Goal: Task Accomplishment & Management: Use online tool/utility

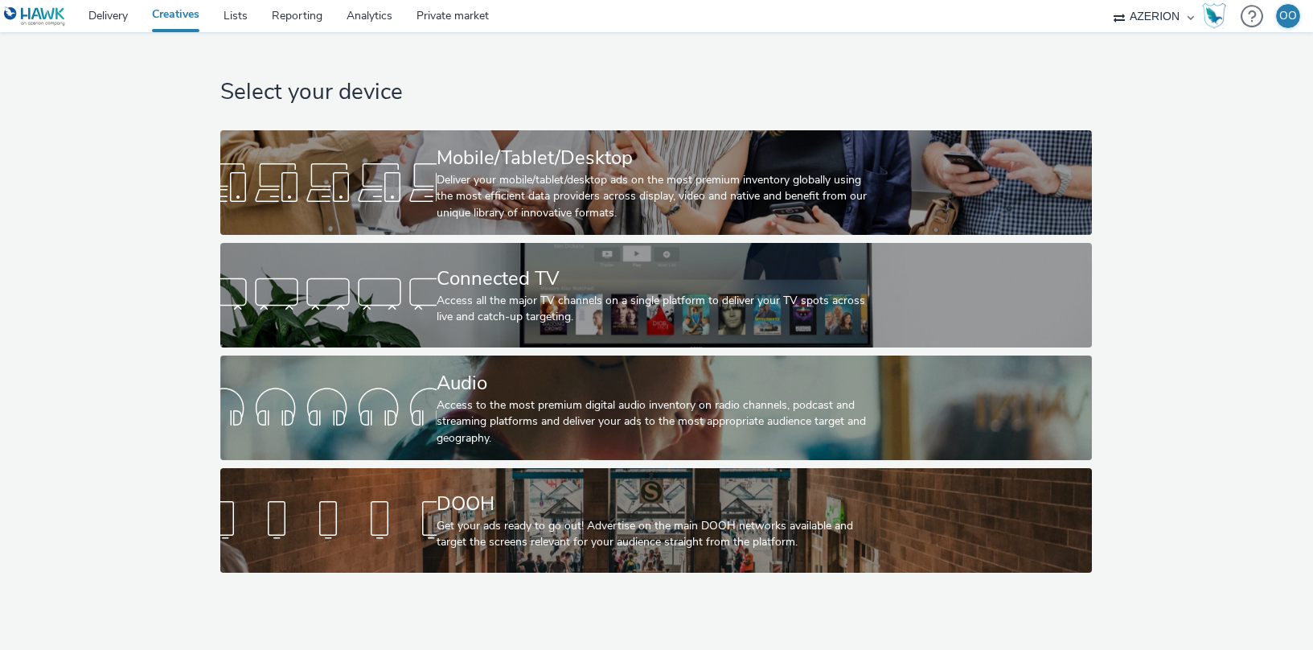
select select "ac009755-aa48-4799-8050-7a339a378eb8"
click at [103, 15] on link "Delivery" at bounding box center [108, 16] width 64 height 32
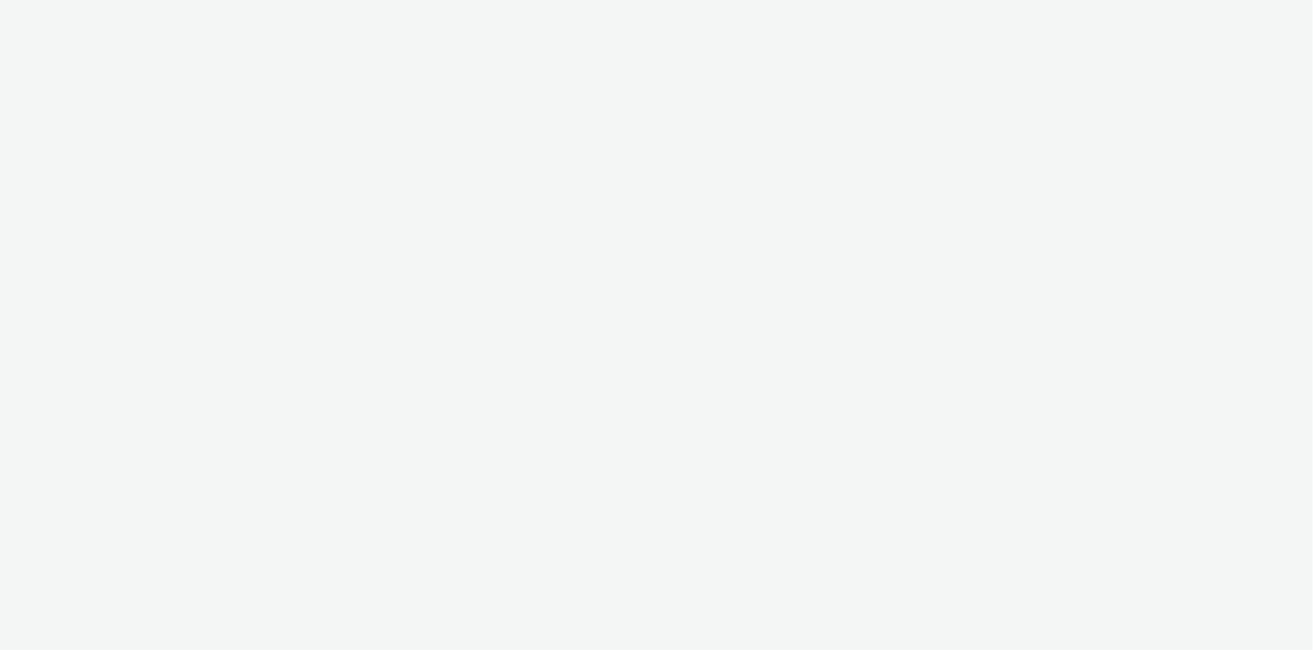
select select "ac009755-aa48-4799-8050-7a339a378eb8"
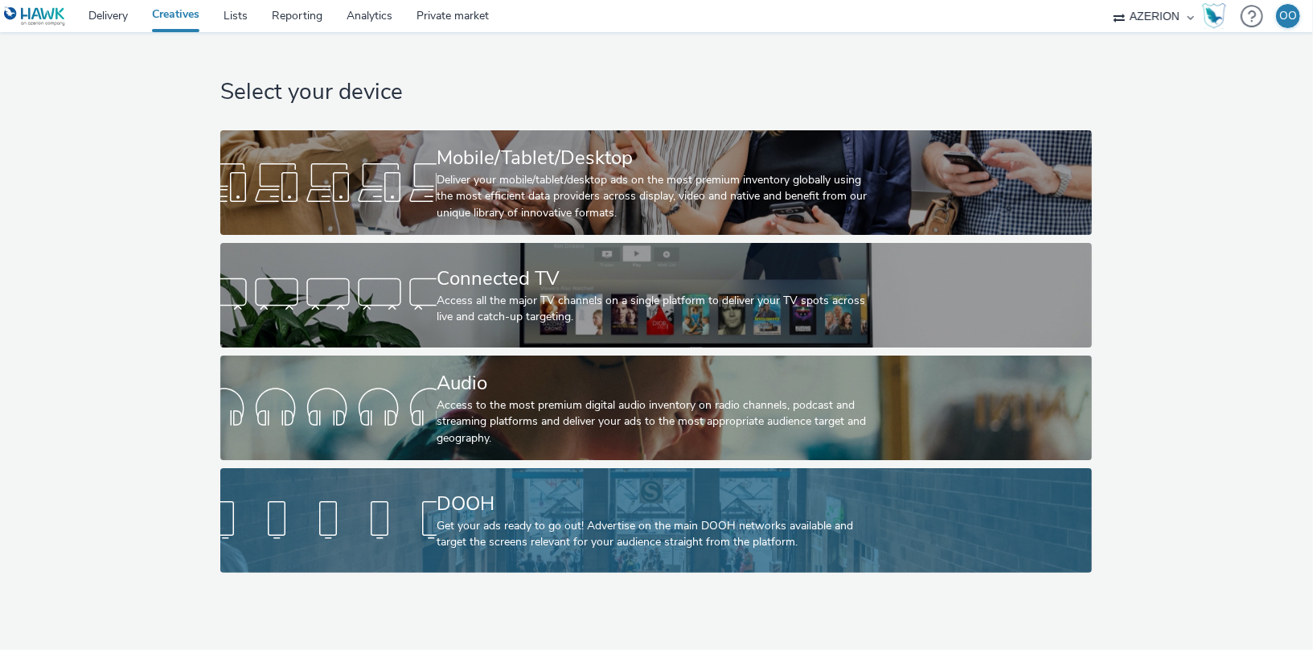
click at [545, 571] on div "DOOH Get your ads ready to go out! Advertise on the main DOOH networks availabl…" at bounding box center [653, 520] width 432 height 105
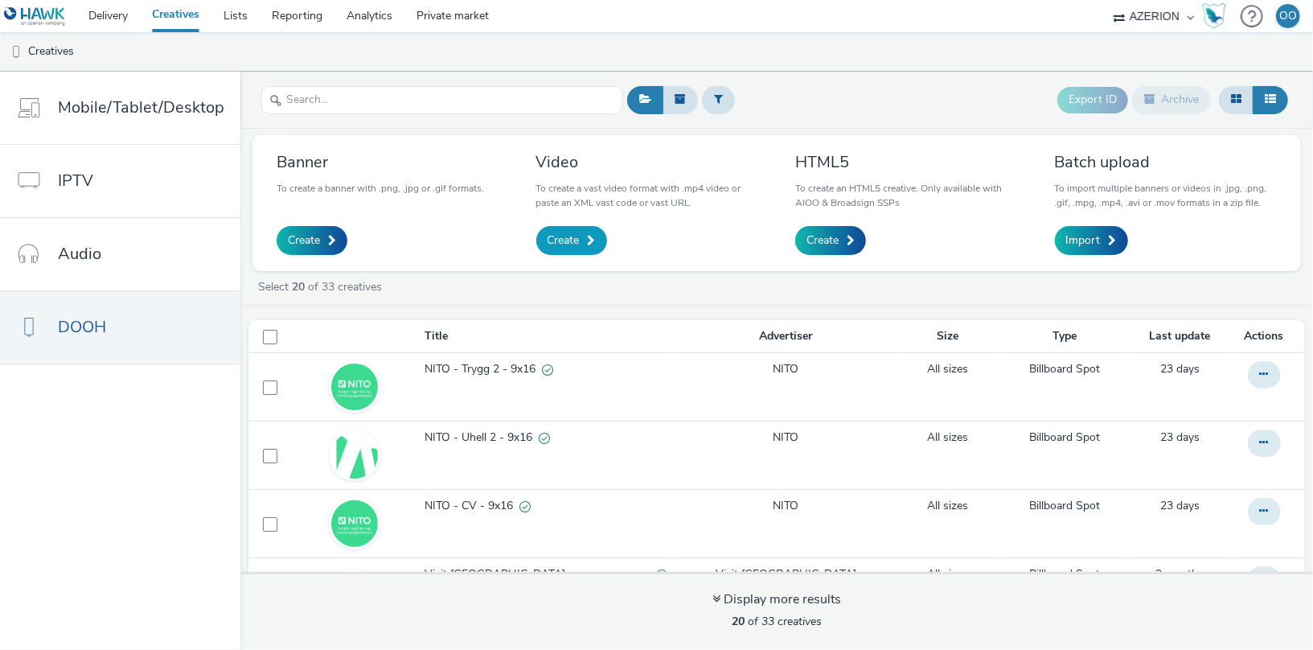
click at [575, 240] on span "Create" at bounding box center [563, 240] width 32 height 16
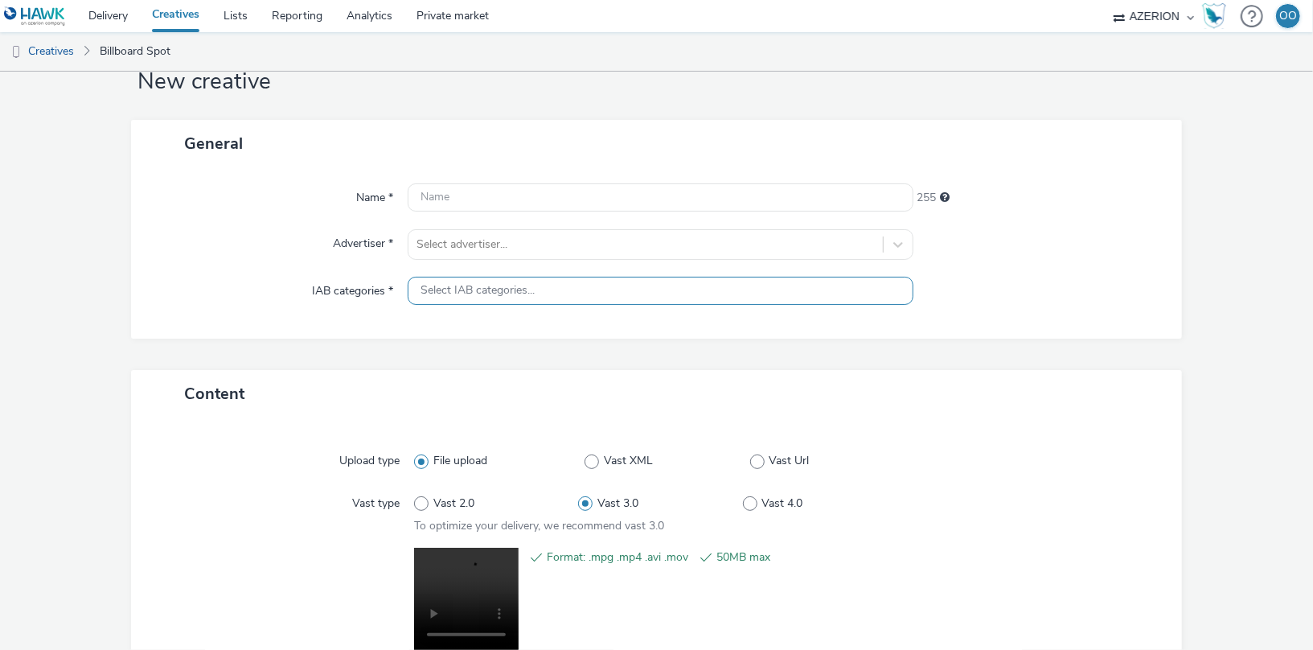
scroll to position [44, 0]
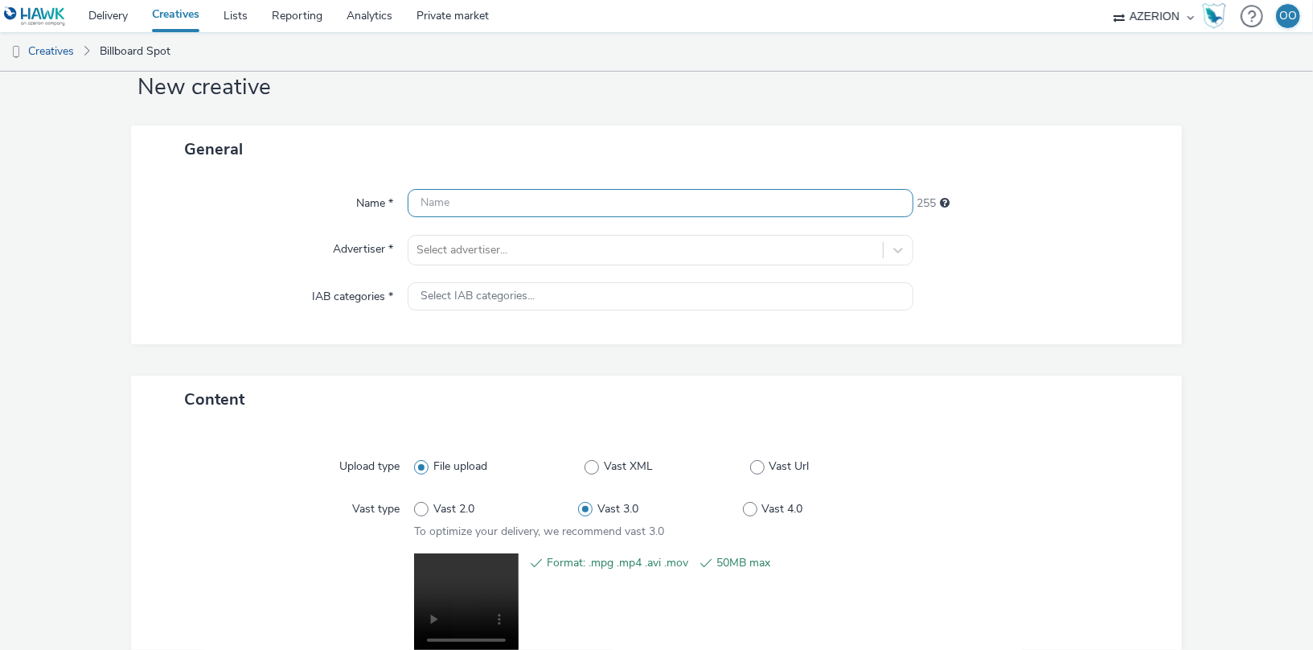
click at [492, 203] on input "text" at bounding box center [660, 203] width 505 height 28
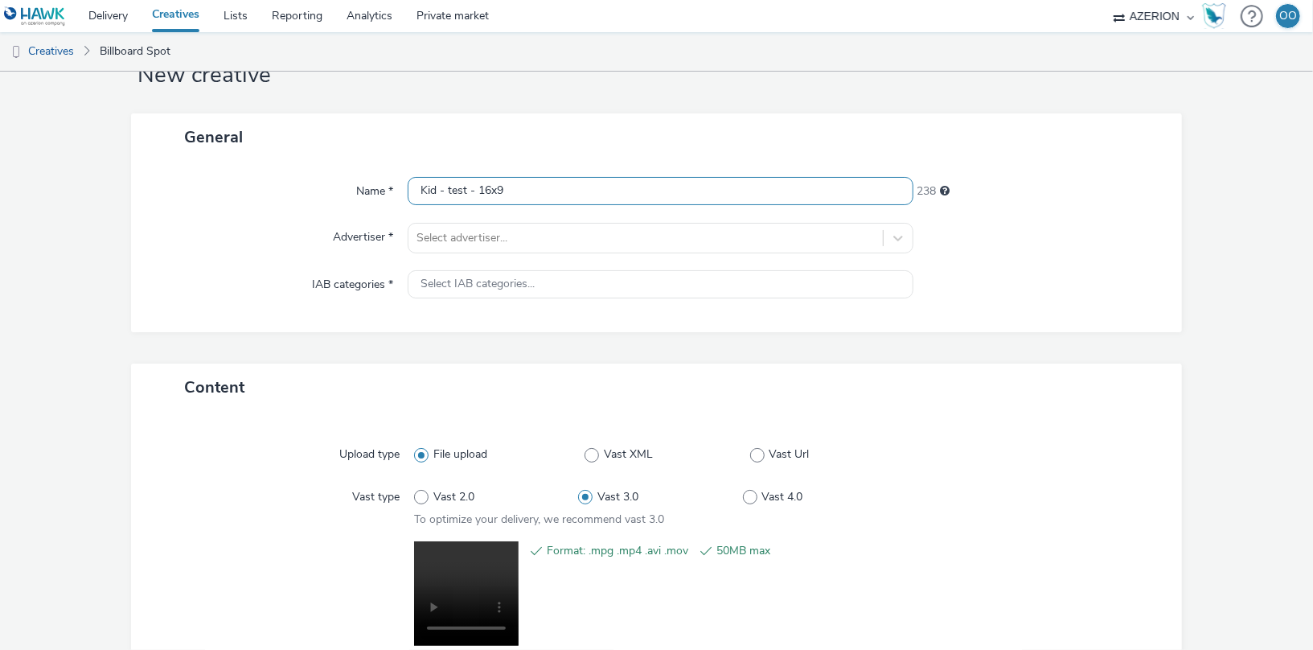
scroll to position [57, 0]
type input "Kid - test - 16x9"
click at [435, 224] on div "Select advertiser..." at bounding box center [644, 237] width 473 height 26
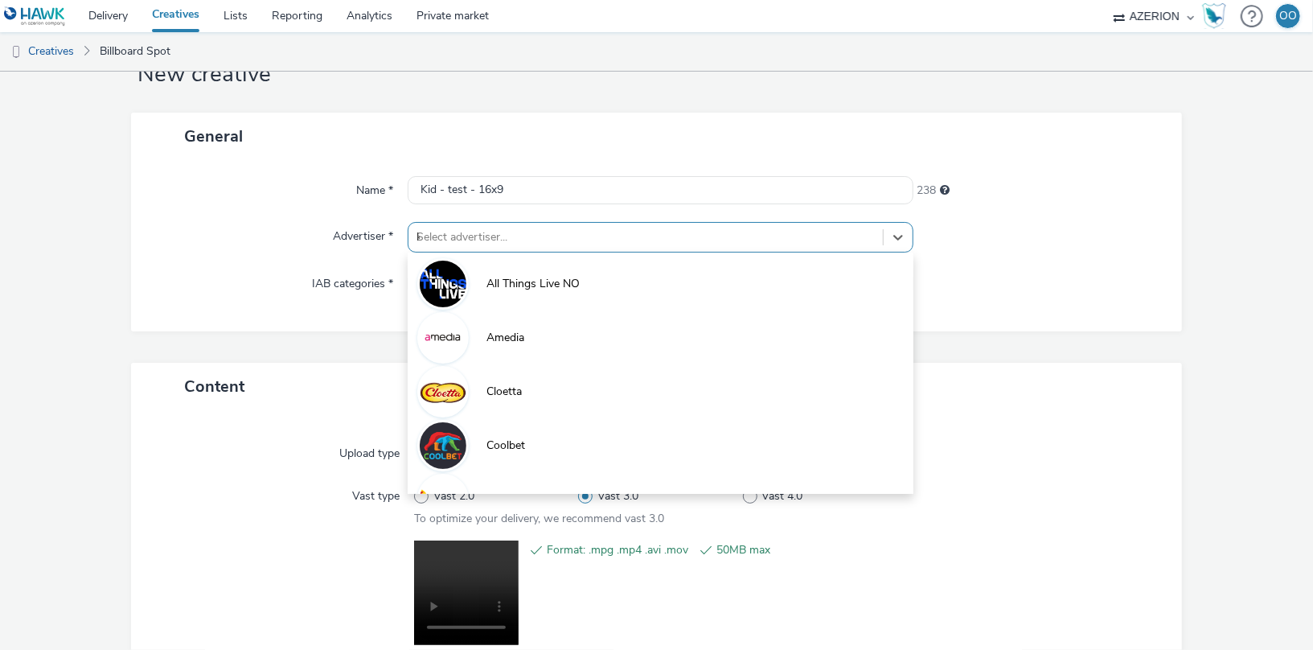
type input "kid"
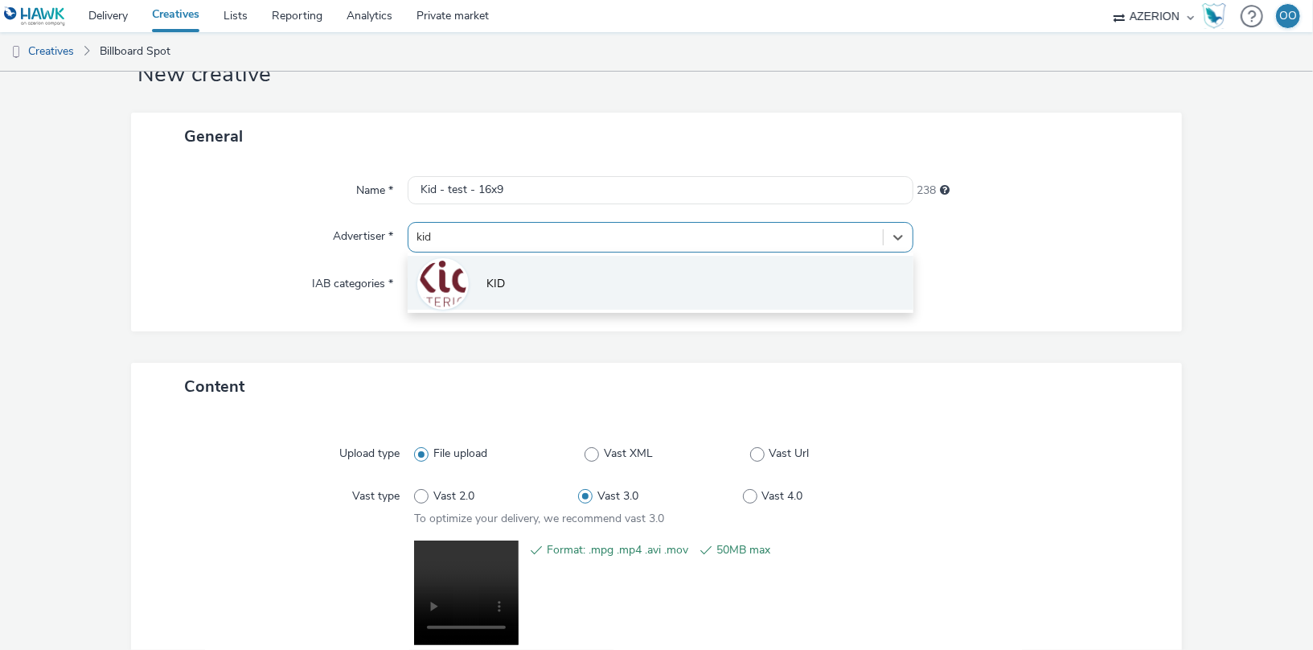
click at [468, 276] on li "KID" at bounding box center [660, 283] width 505 height 54
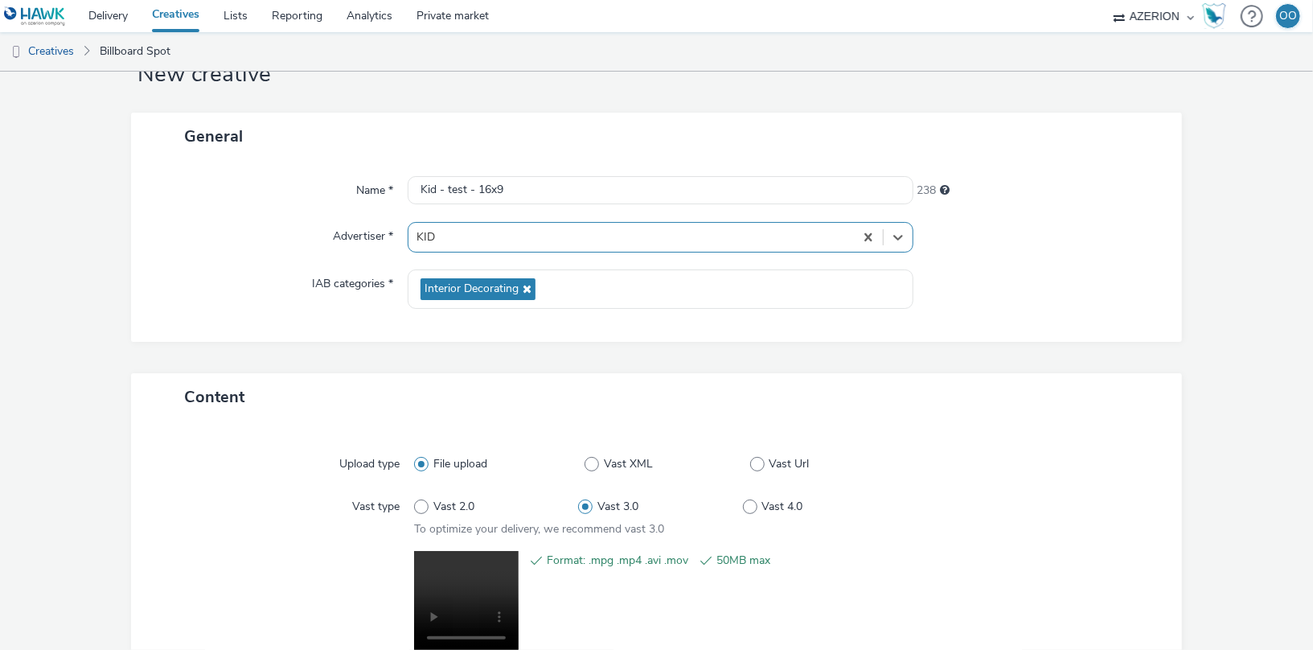
scroll to position [204, 0]
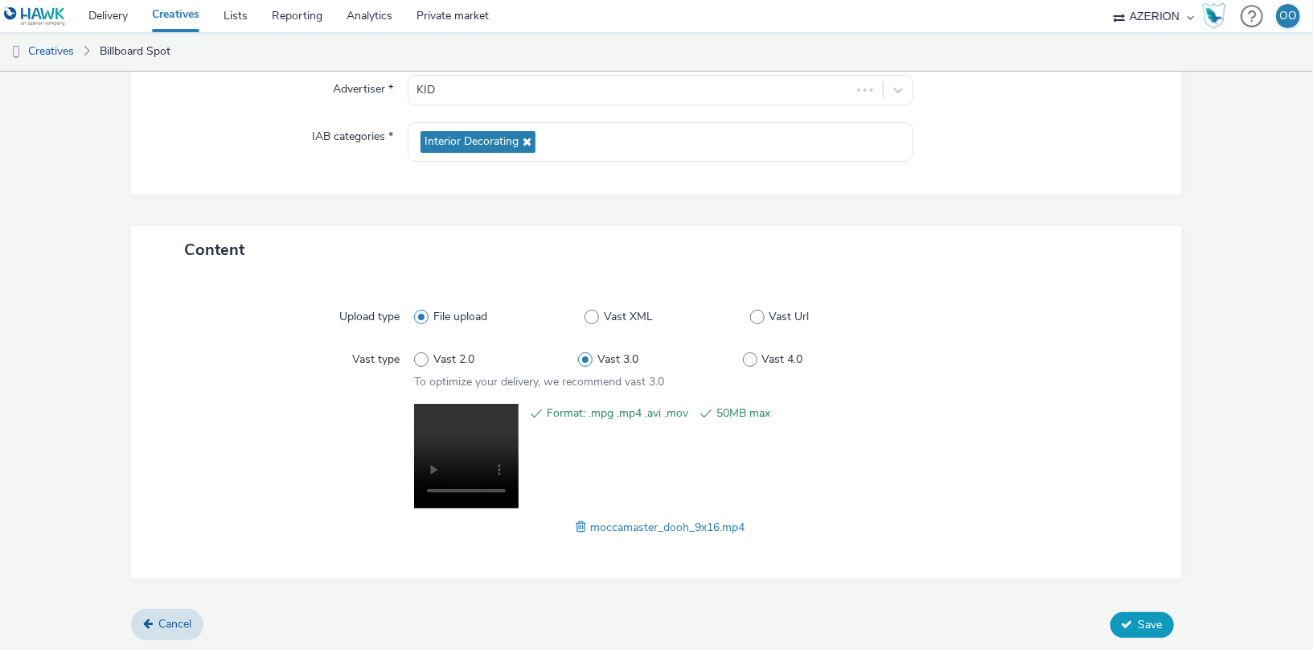
click at [1141, 613] on button "Save" at bounding box center [1142, 625] width 64 height 26
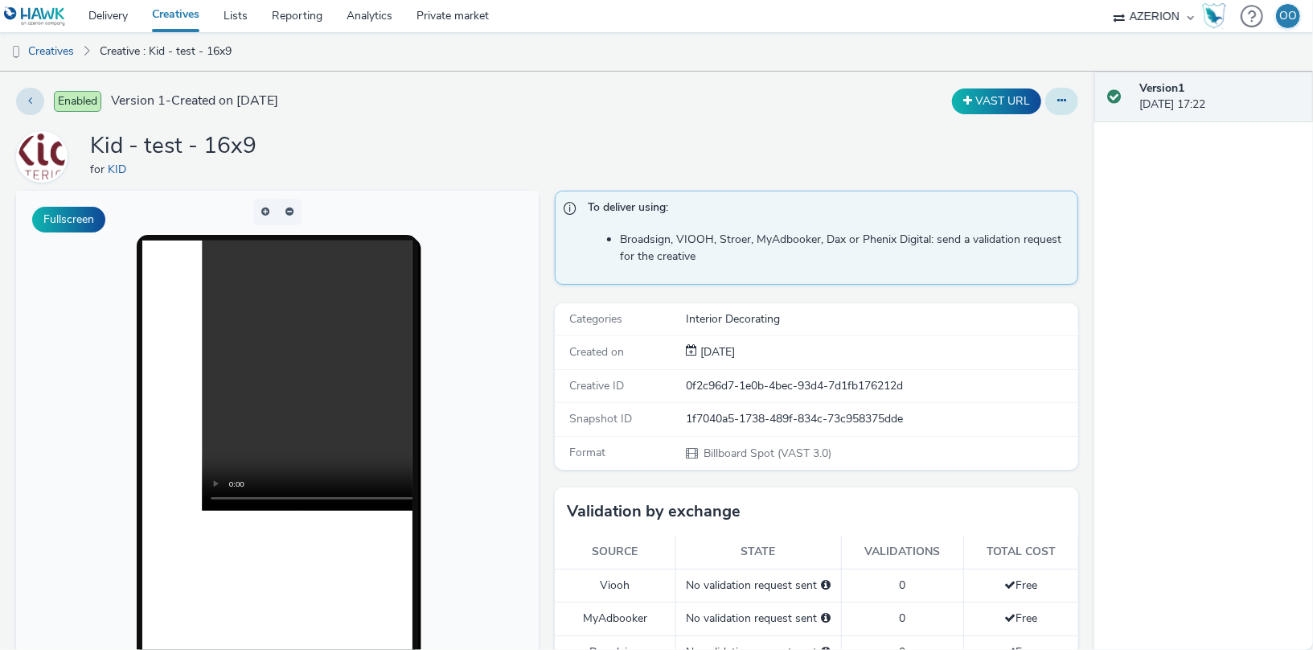
click at [1072, 102] on button at bounding box center [1061, 101] width 33 height 27
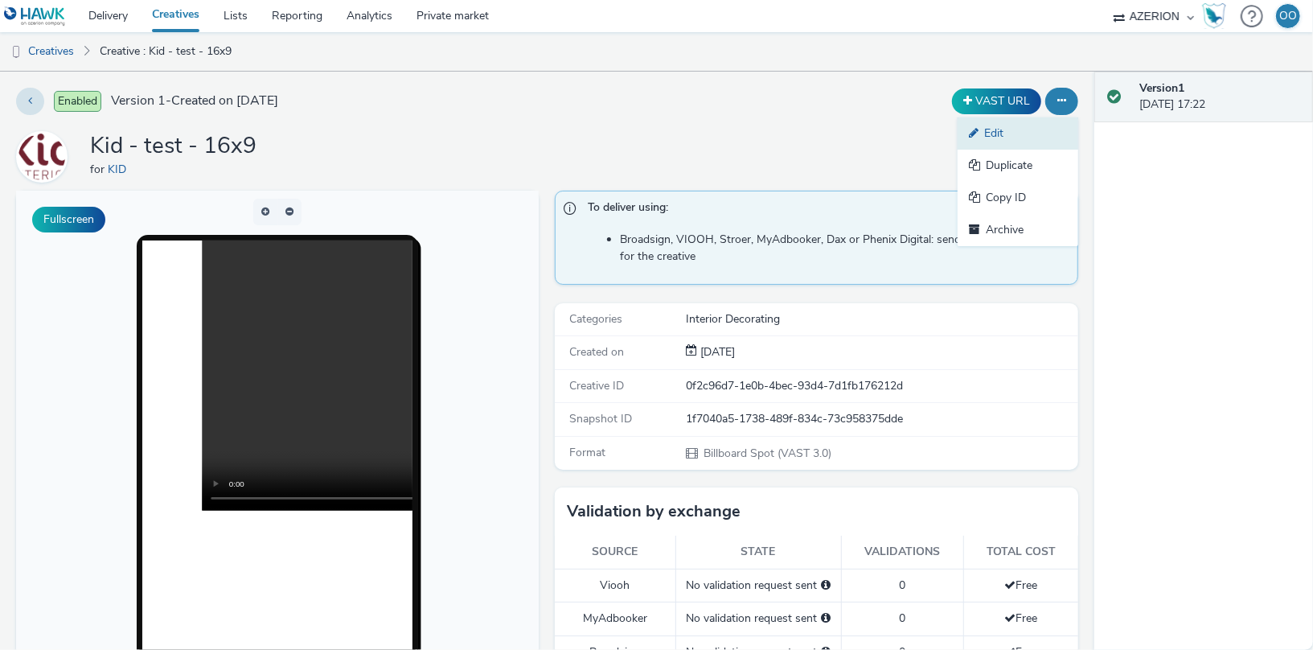
click at [1023, 139] on link "Edit" at bounding box center [1017, 133] width 121 height 32
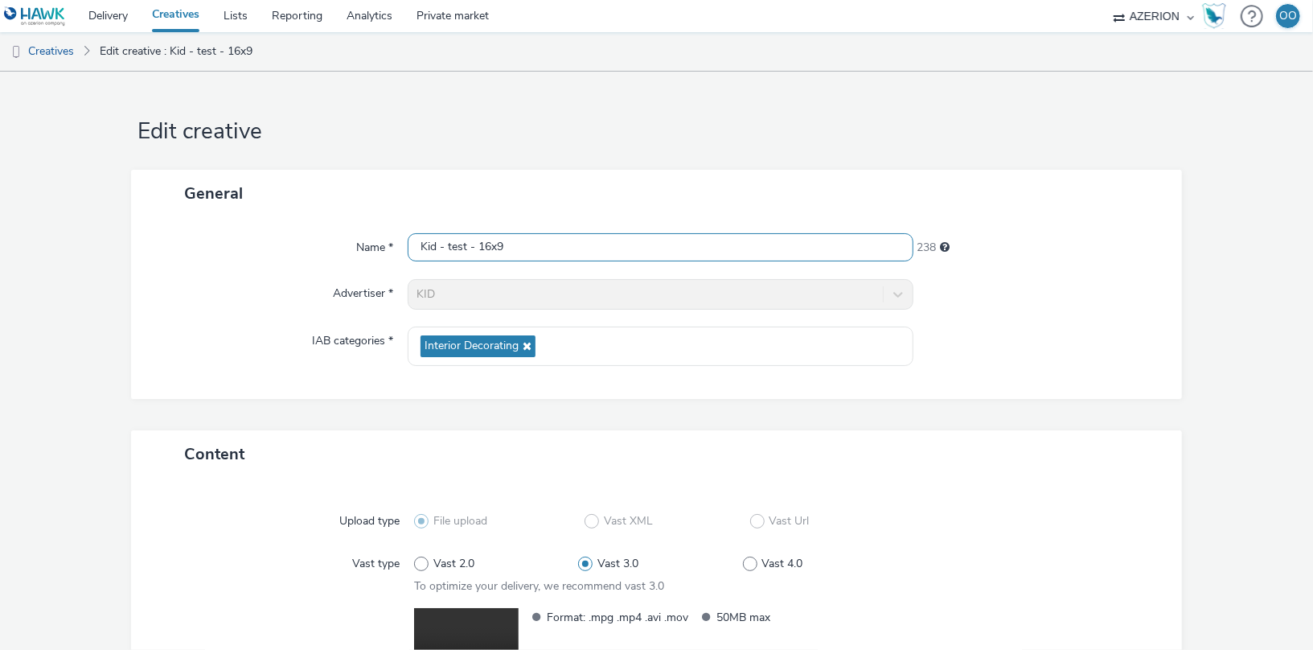
click at [526, 241] on input "Kid - test - 16x9" at bounding box center [660, 247] width 505 height 28
type input "Kid - test - 9x16"
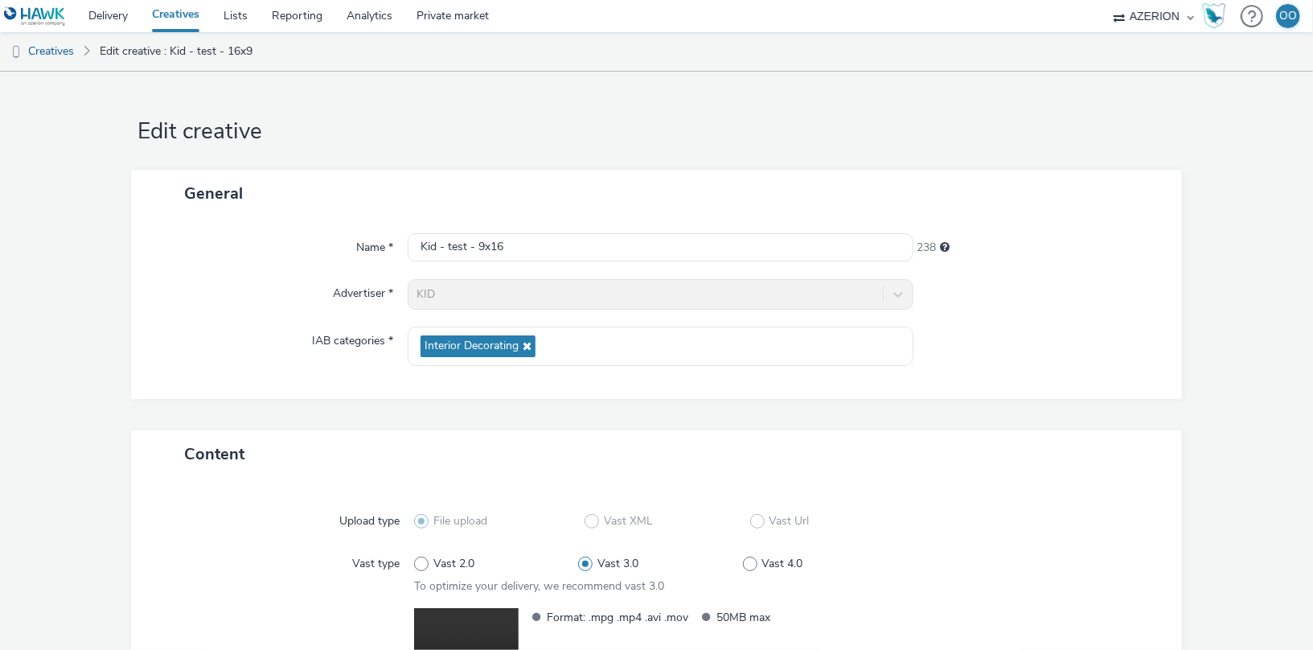
click at [1033, 367] on div "Name * Kid - test - 9x16 238 Advertiser * KID IAB categories * Interior Decorat…" at bounding box center [656, 308] width 1050 height 182
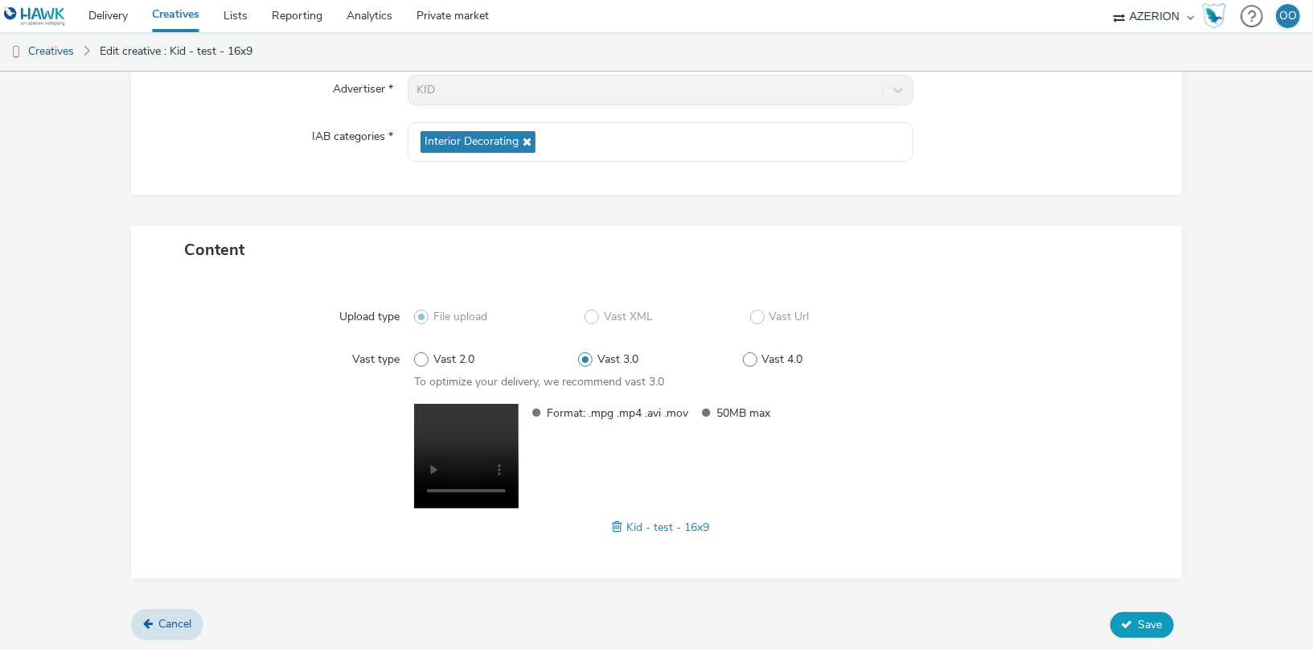
click at [1158, 623] on span "Save" at bounding box center [1150, 624] width 24 height 15
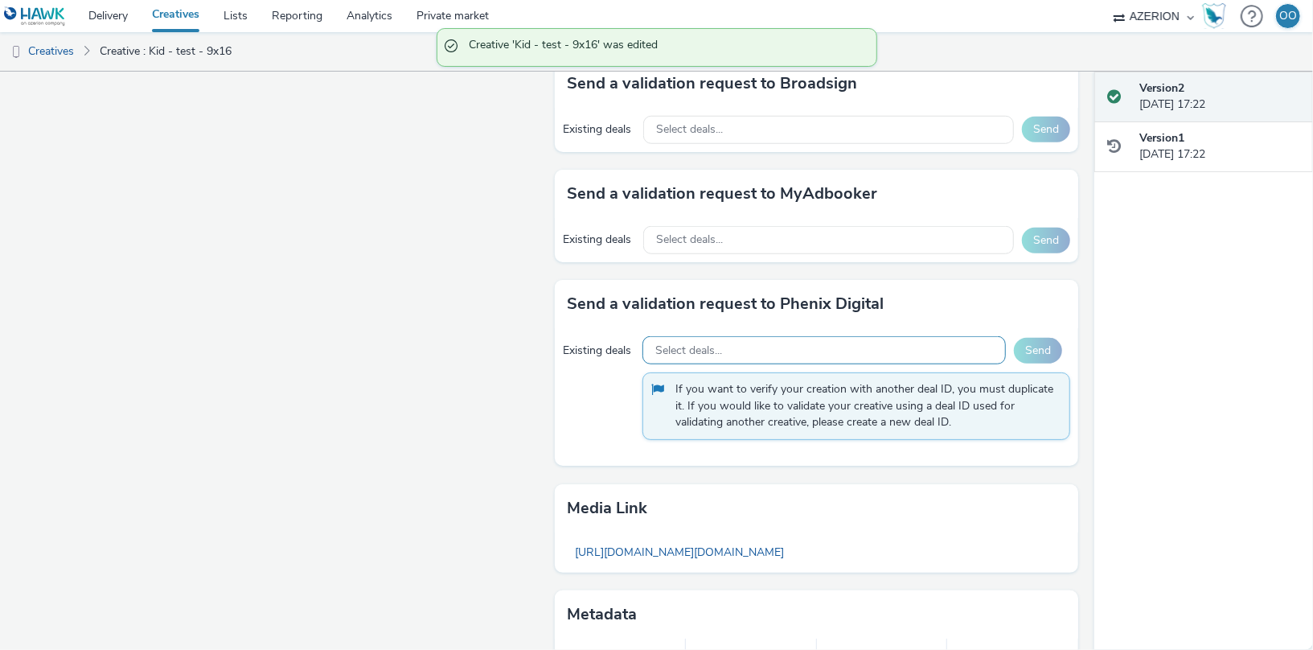
scroll to position [923, 0]
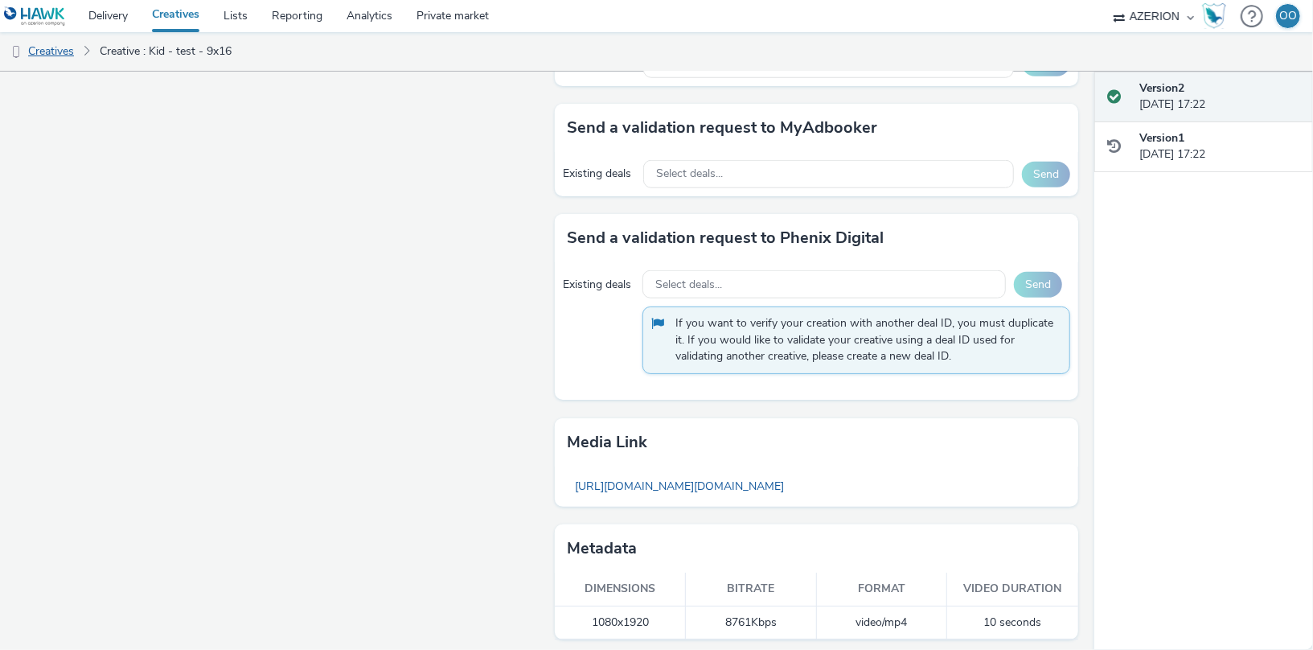
click at [68, 52] on link "Creatives" at bounding box center [41, 51] width 82 height 39
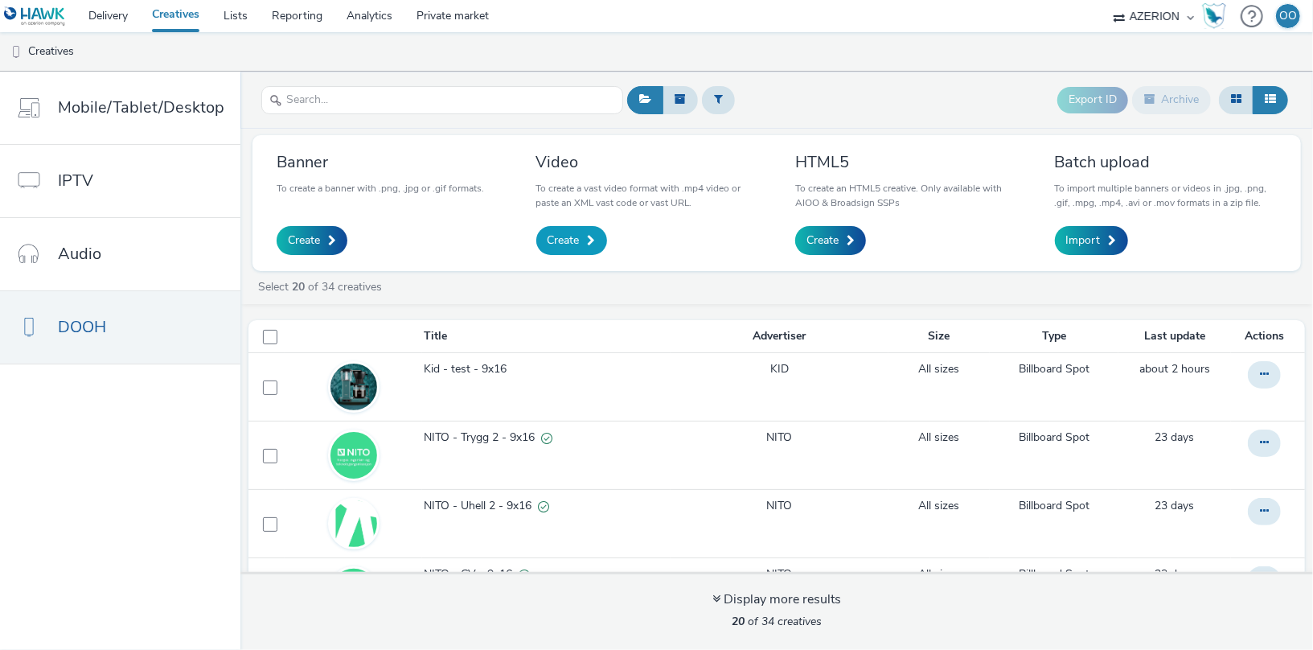
drag, startPoint x: 516, startPoint y: 244, endPoint x: 570, endPoint y: 236, distance: 54.5
click at [535, 240] on div "Banner To create a banner with .png, .jpg or .gif formats. Create Video To crea…" at bounding box center [776, 203] width 1048 height 136
click at [569, 236] on span "Create" at bounding box center [563, 240] width 32 height 16
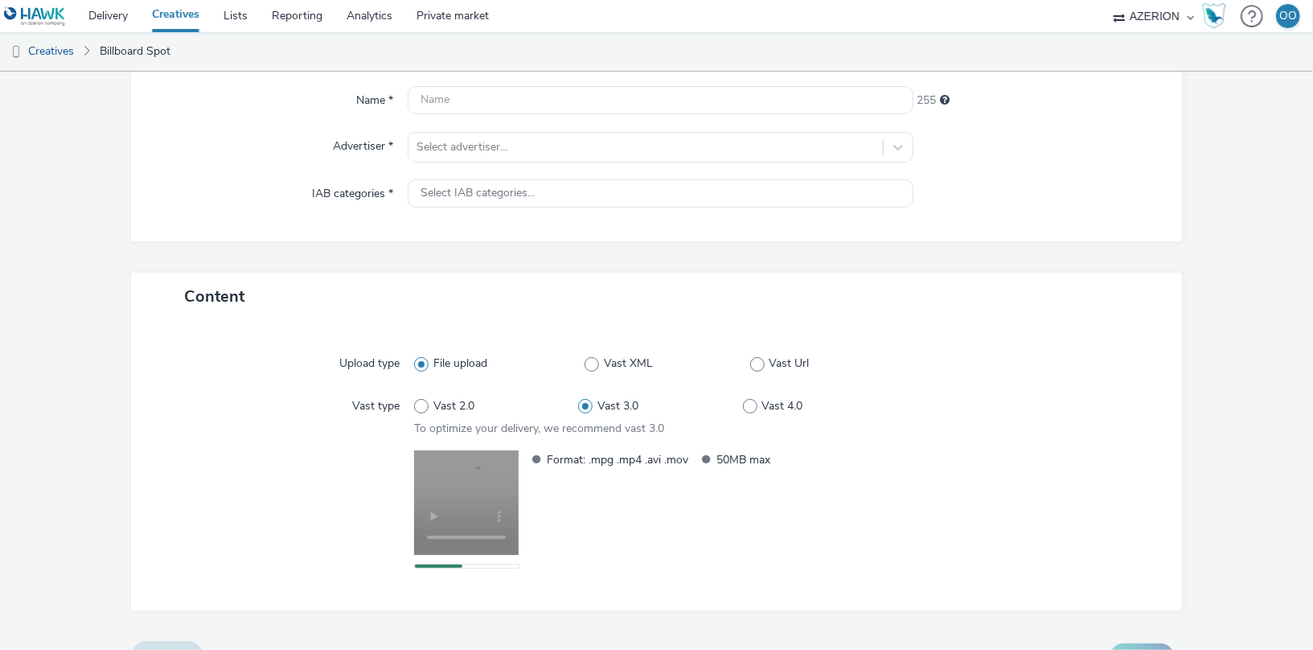
scroll to position [136, 0]
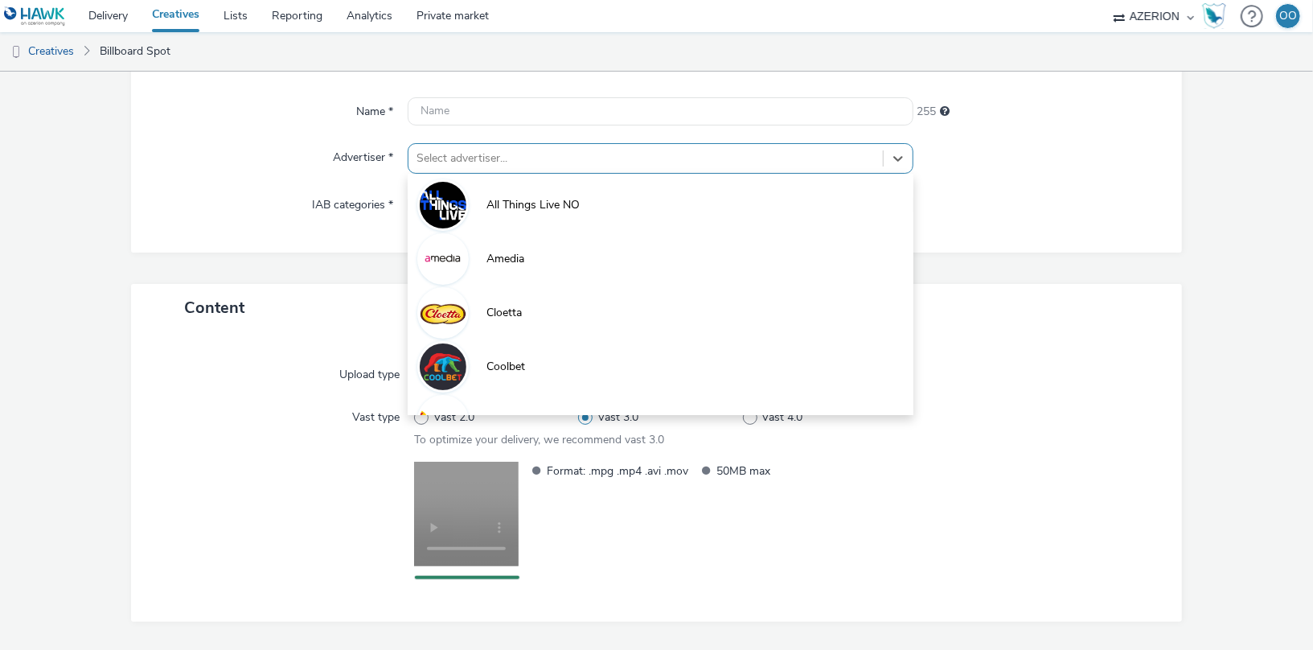
click at [452, 151] on div at bounding box center [644, 158] width 457 height 19
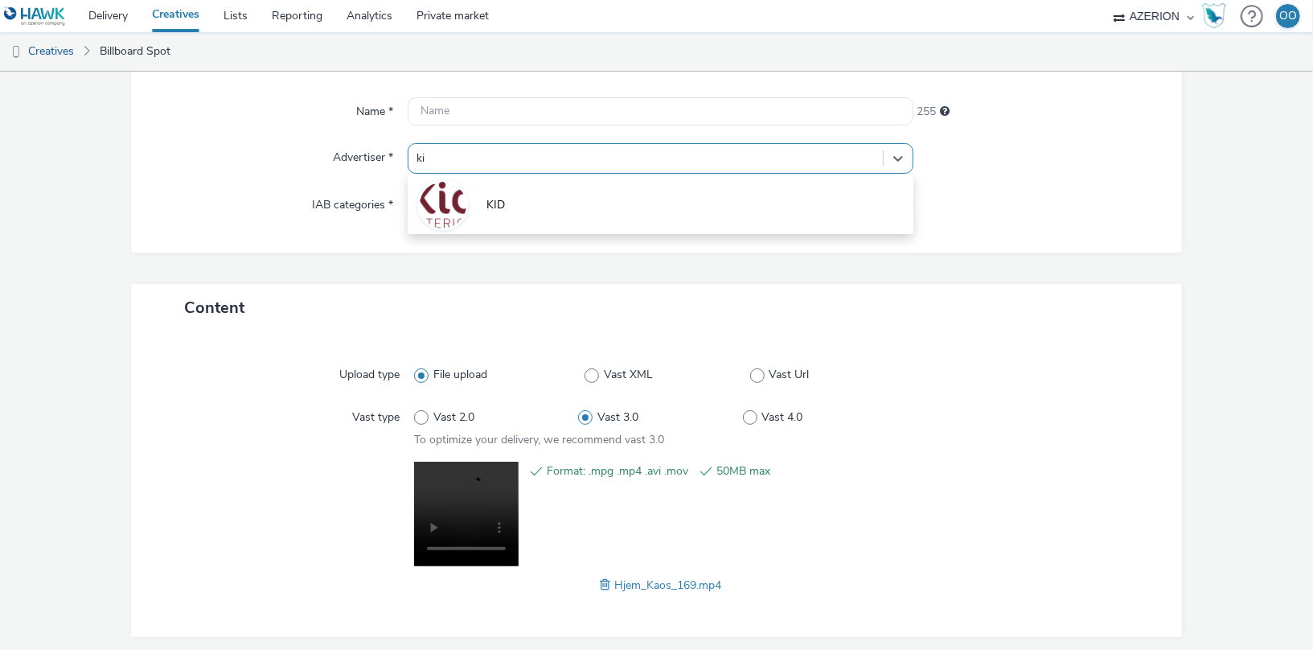
type input "kid"
drag, startPoint x: 480, startPoint y: 191, endPoint x: 480, endPoint y: 181, distance: 9.6
click at [480, 186] on li "KID" at bounding box center [660, 204] width 505 height 54
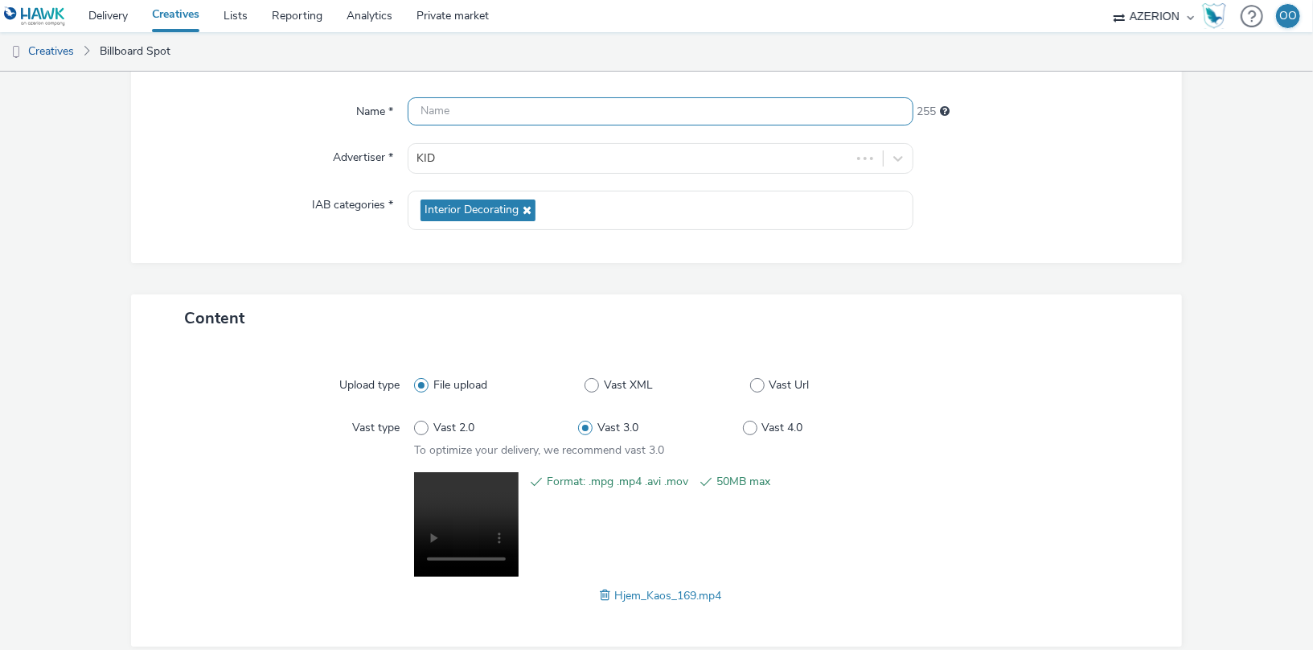
click at [473, 103] on input "text" at bounding box center [660, 111] width 505 height 28
type input "Kid - test - 16x9"
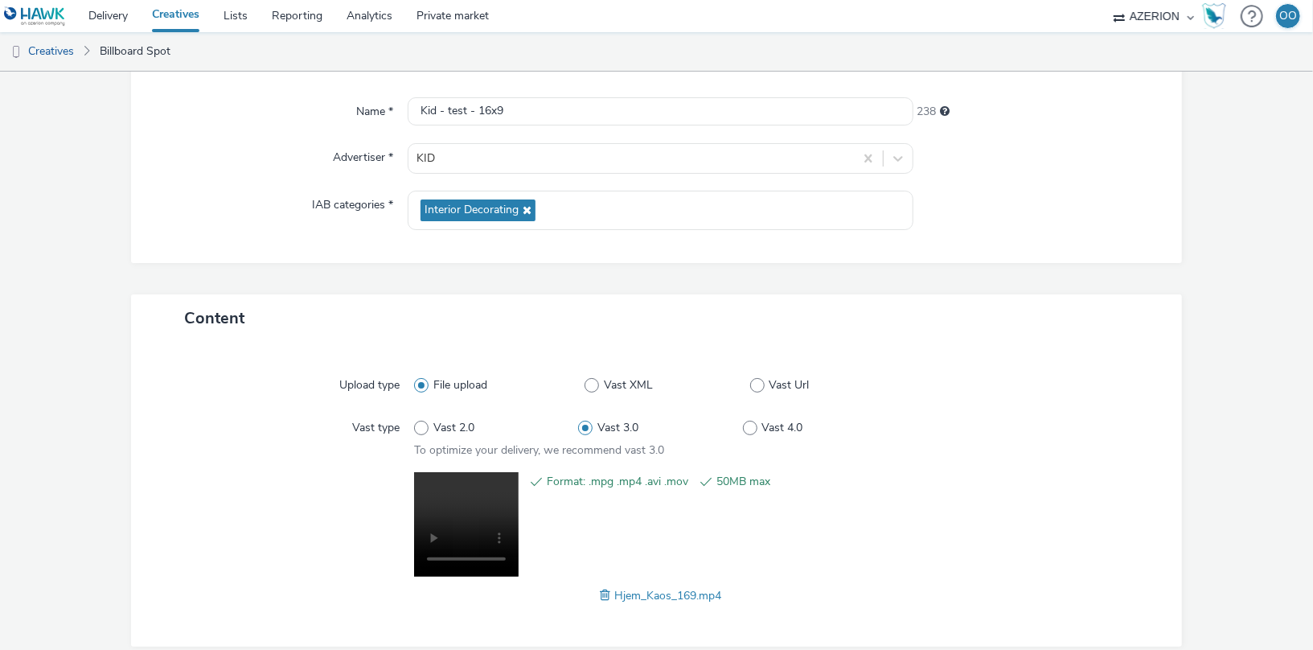
click at [346, 325] on div "Content" at bounding box center [656, 317] width 1050 height 47
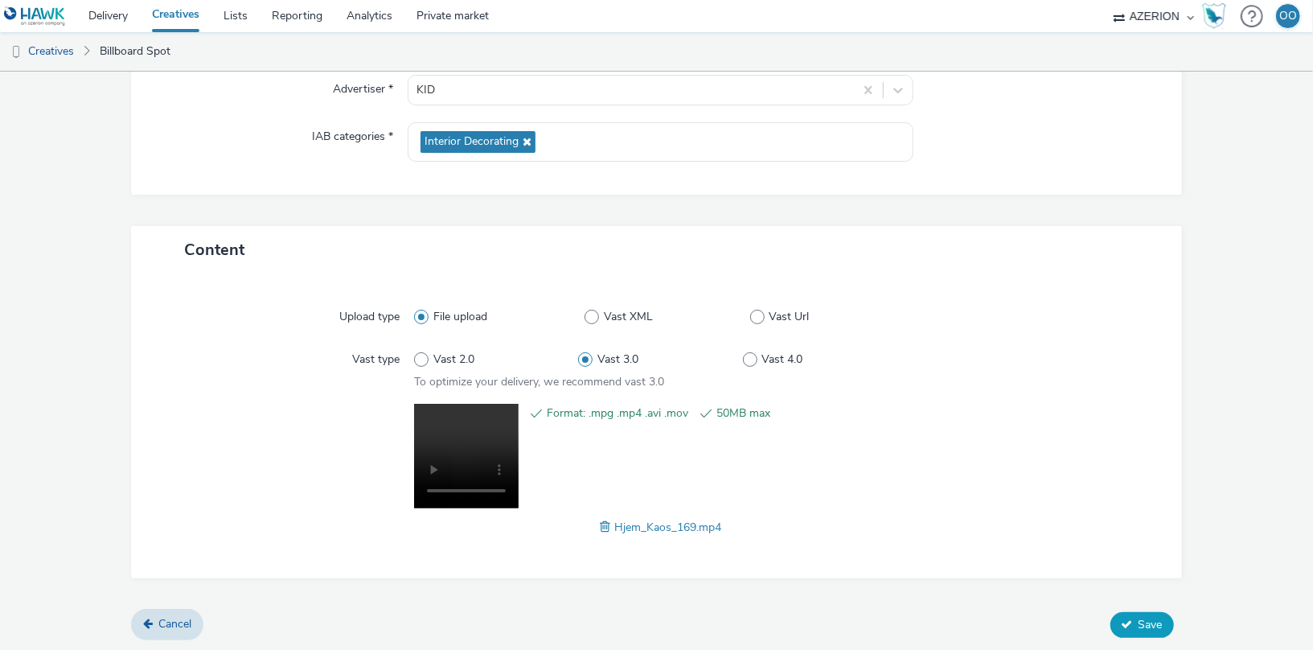
click at [1141, 617] on span "Save" at bounding box center [1150, 624] width 24 height 15
